Goal: Find specific page/section: Find specific page/section

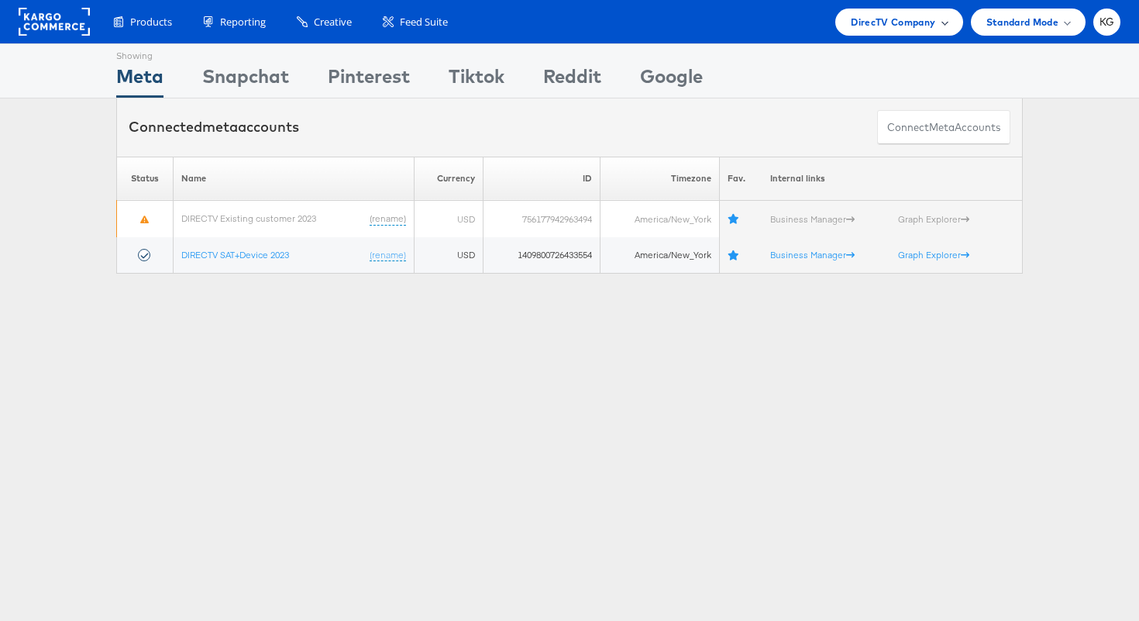
click at [889, 15] on span "DirecTV Company" at bounding box center [893, 22] width 84 height 16
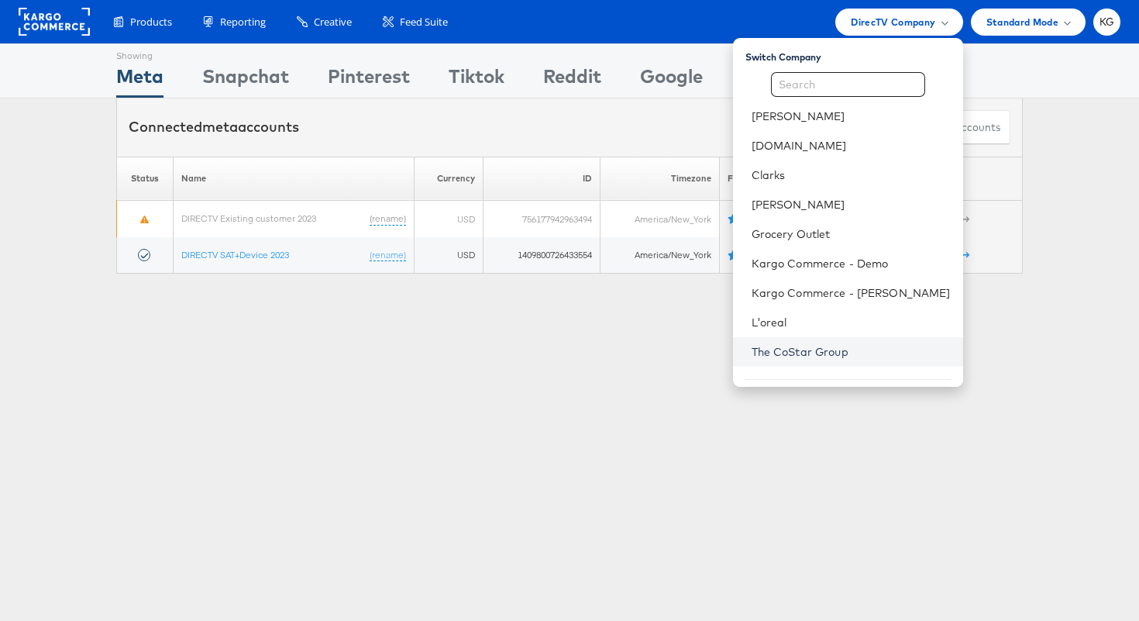
click at [797, 349] on link "The CoStar Group" at bounding box center [851, 351] width 199 height 15
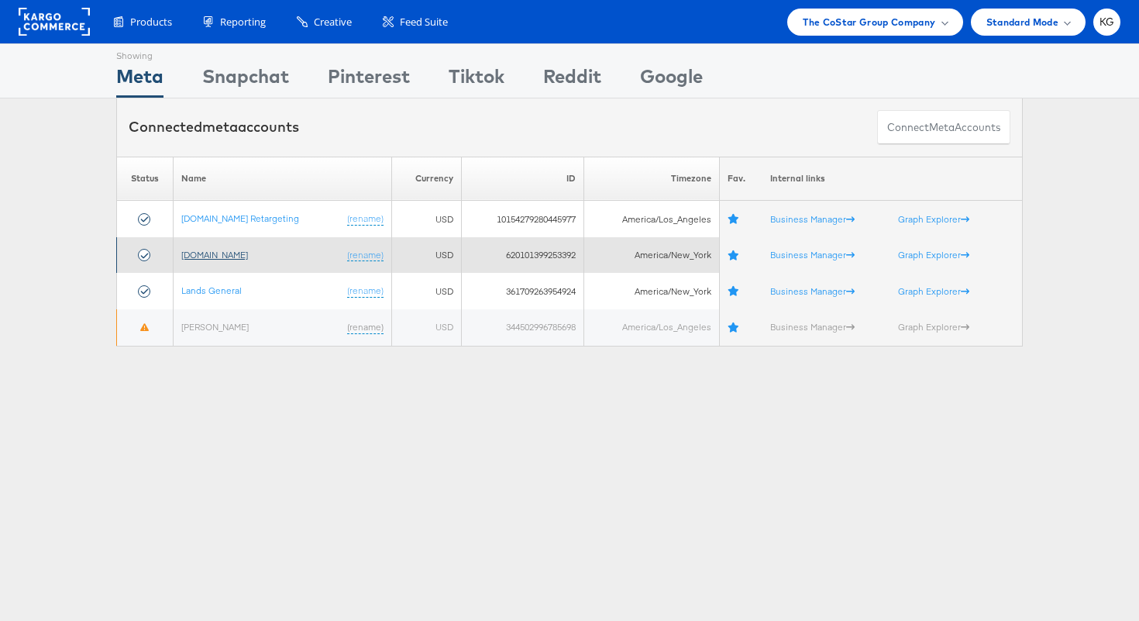
click at [202, 255] on link "[DOMAIN_NAME]" at bounding box center [214, 255] width 67 height 12
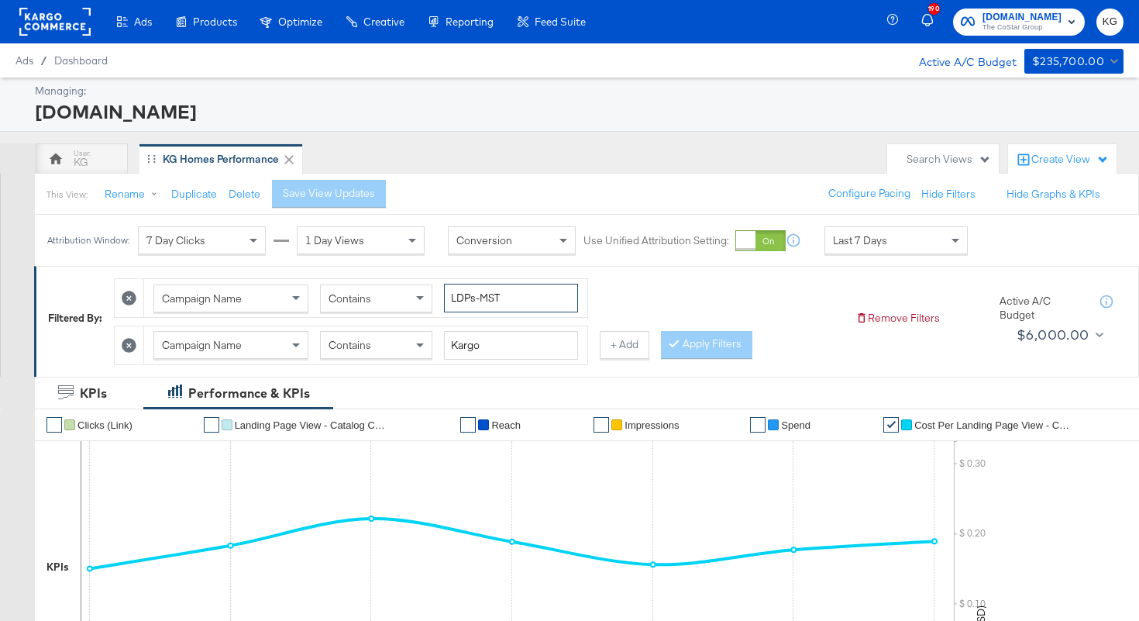
click at [525, 308] on input "LDPs-MST" at bounding box center [511, 298] width 134 height 29
drag, startPoint x: 527, startPoint y: 305, endPoint x: 422, endPoint y: 296, distance: 105.8
click at [422, 296] on div "Campaign Name Contains LDPs-MST" at bounding box center [365, 298] width 425 height 29
type input "NewComm"
click at [490, 345] on input "Kargo" at bounding box center [511, 345] width 134 height 29
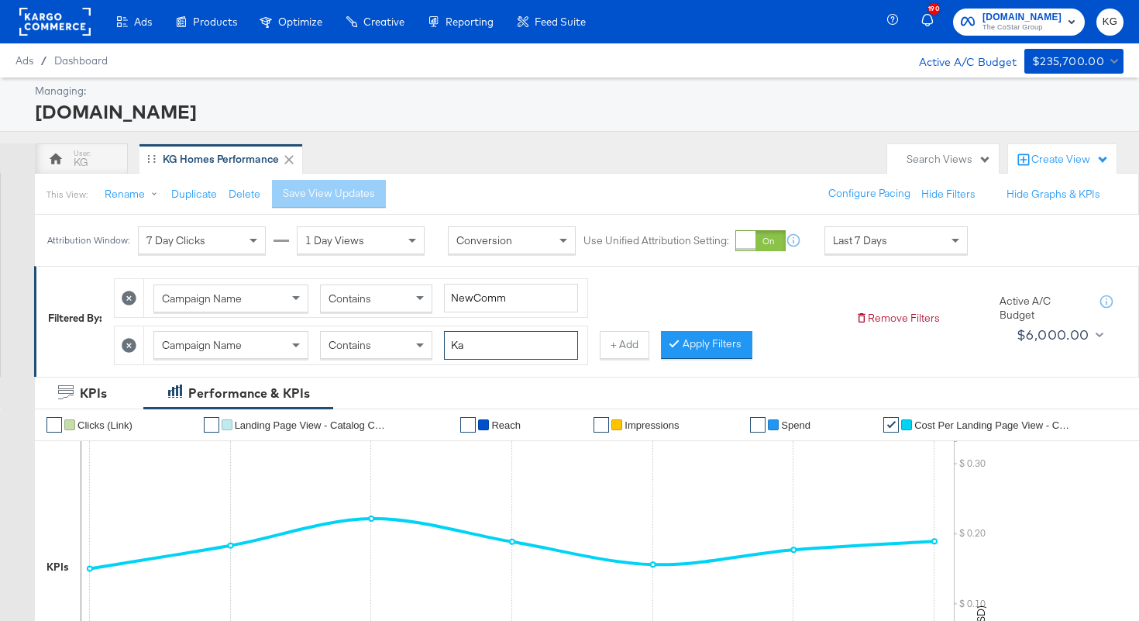
type input "K"
type input "LDP"
click at [718, 348] on button "Apply Filters" at bounding box center [706, 345] width 91 height 28
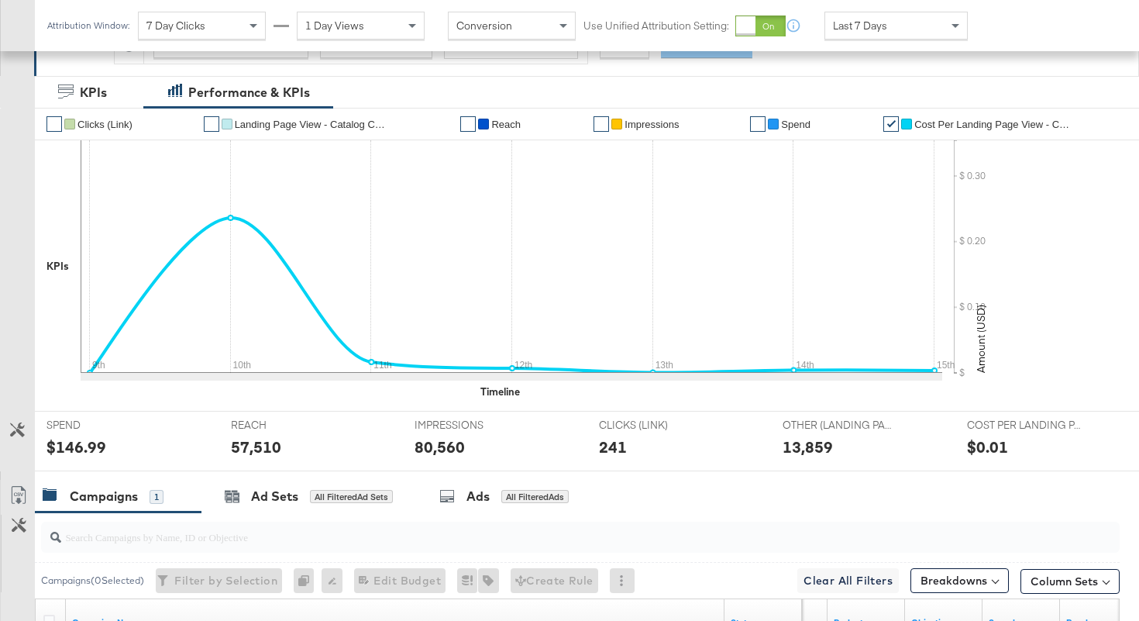
scroll to position [271, 0]
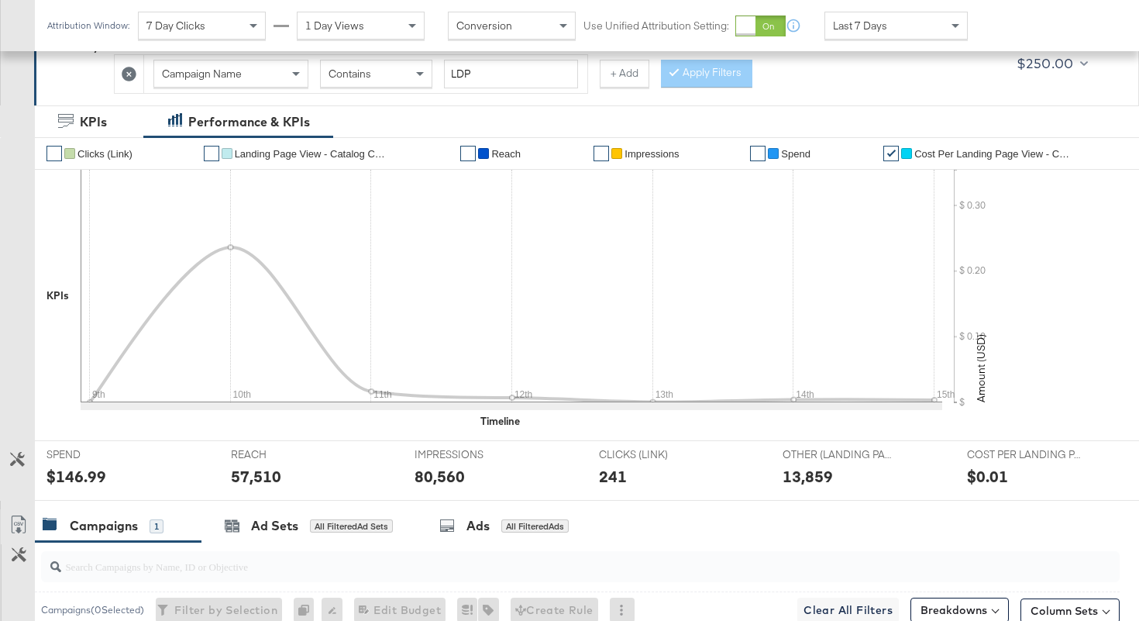
click at [758, 155] on link "✔" at bounding box center [757, 153] width 15 height 15
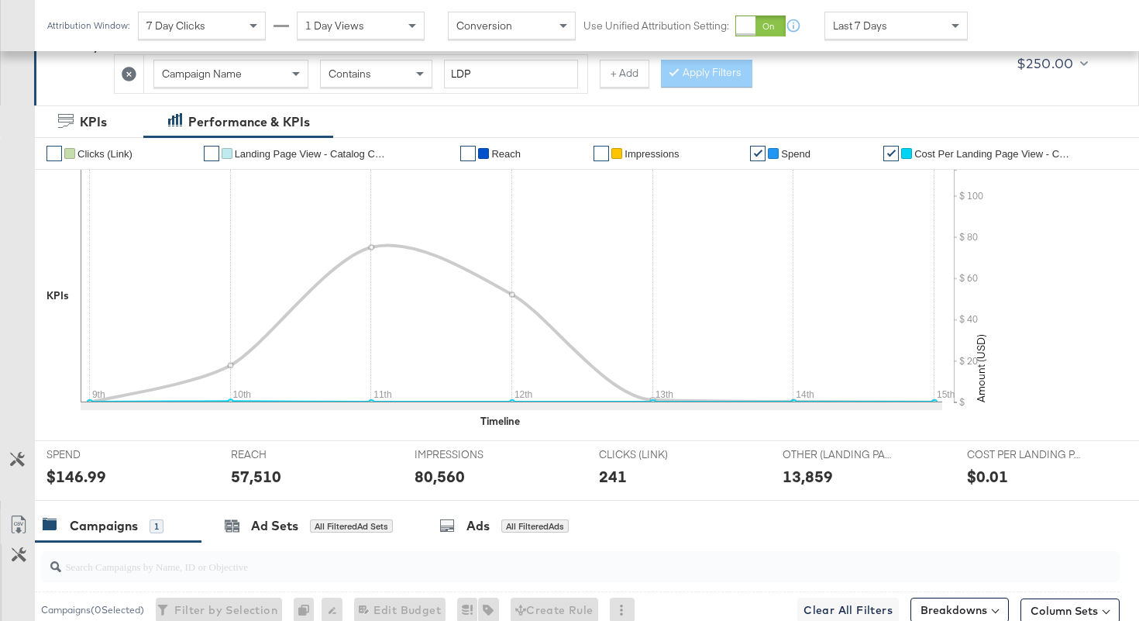
click at [895, 157] on link "✔" at bounding box center [890, 153] width 15 height 15
click at [209, 155] on link "✔" at bounding box center [211, 153] width 15 height 15
